Goal: Navigation & Orientation: Find specific page/section

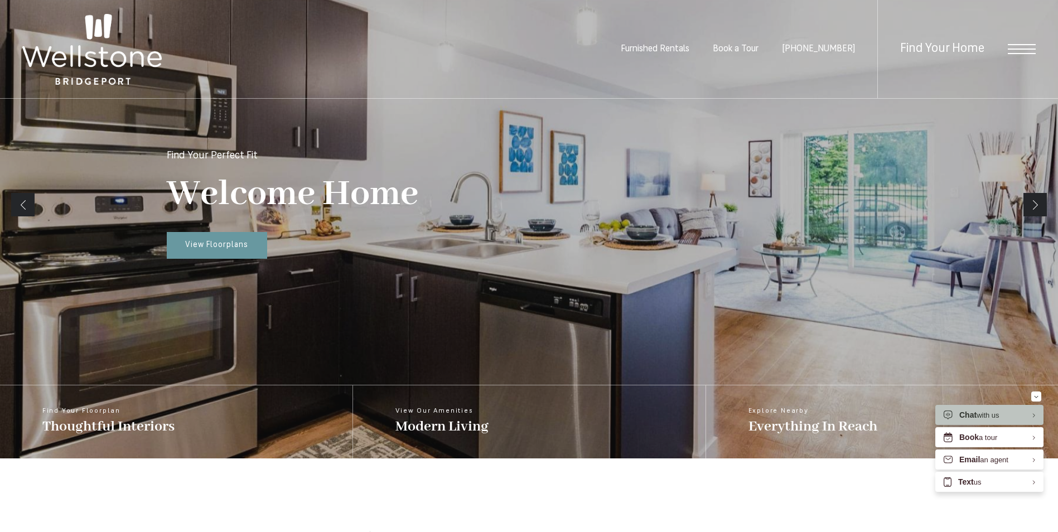
scroll to position [167, 0]
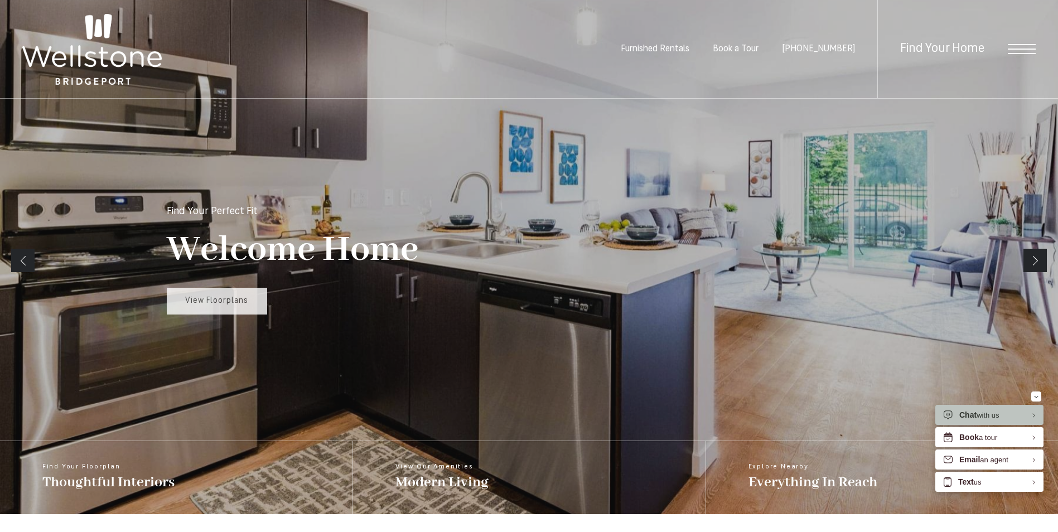
click at [239, 299] on span "View Floorplans" at bounding box center [216, 301] width 63 height 8
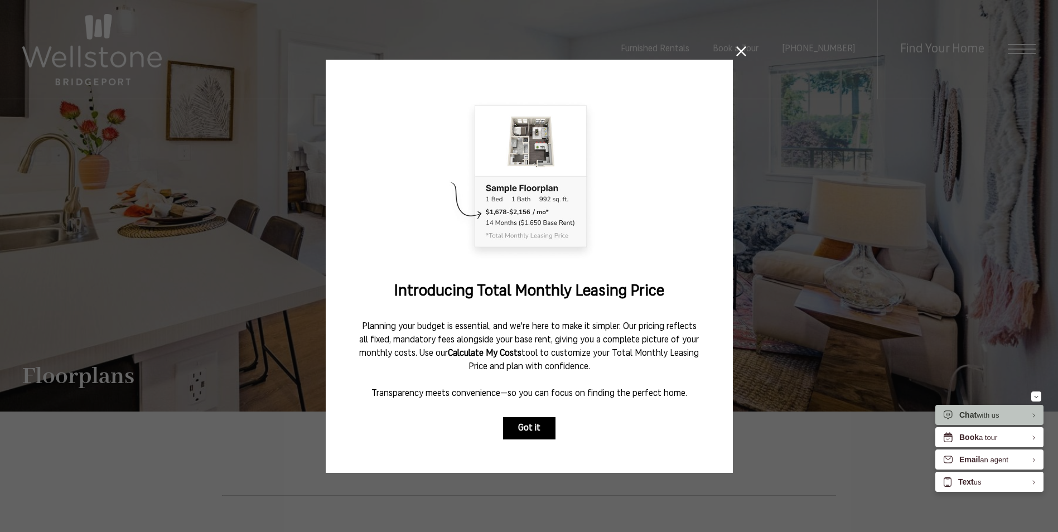
click at [534, 425] on button "Got it" at bounding box center [529, 428] width 52 height 22
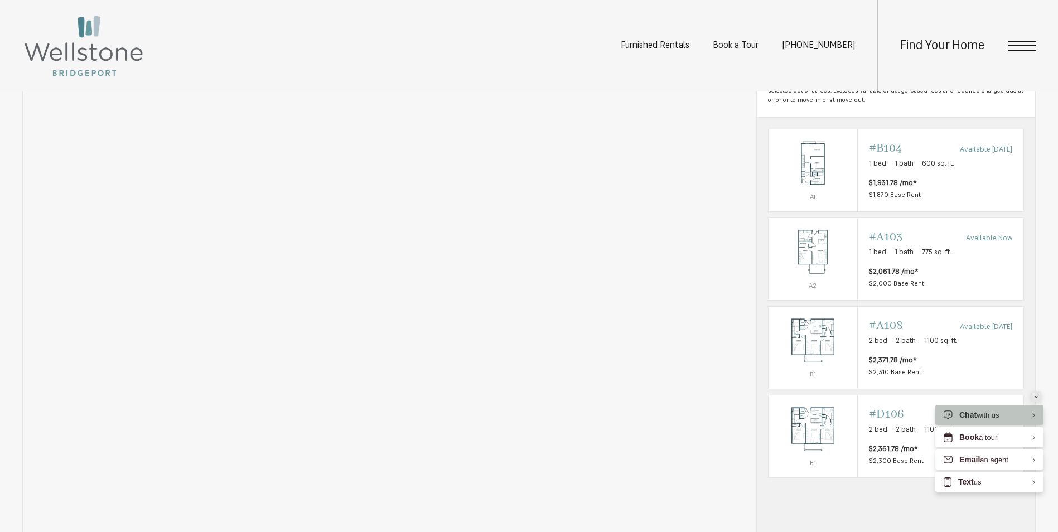
click at [1035, 399] on div "Minimize" at bounding box center [1036, 396] width 4 height 10
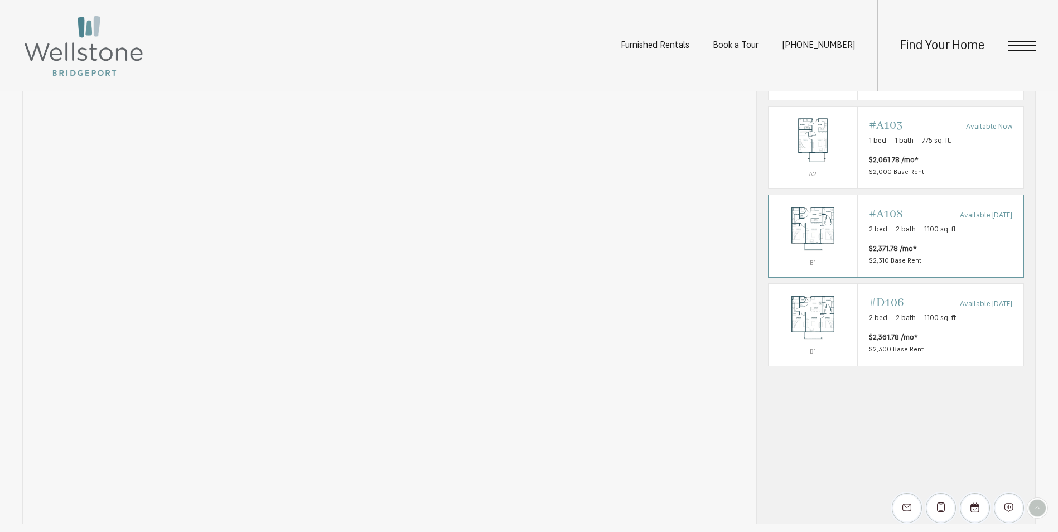
scroll to position [1004, 0]
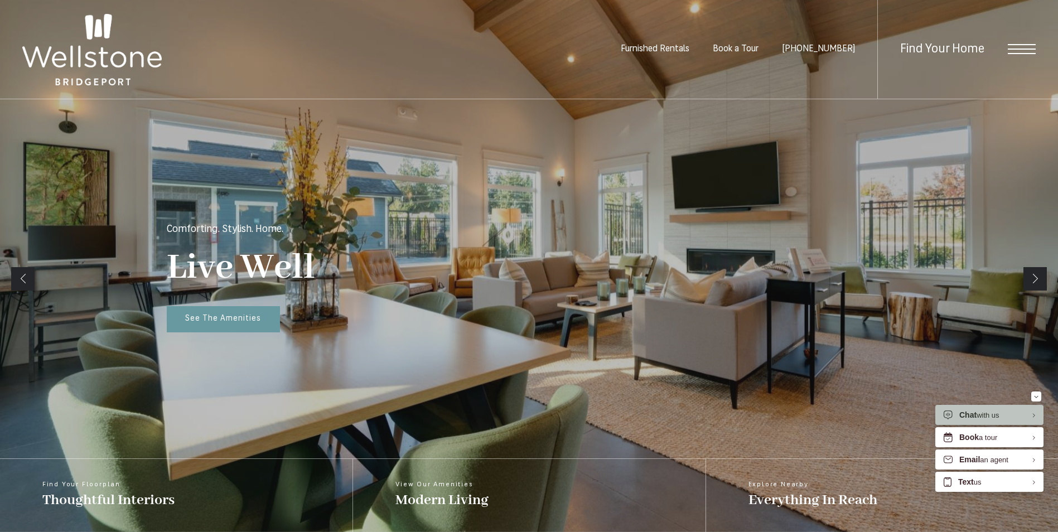
scroll to position [48, 0]
